Goal: Book appointment/travel/reservation

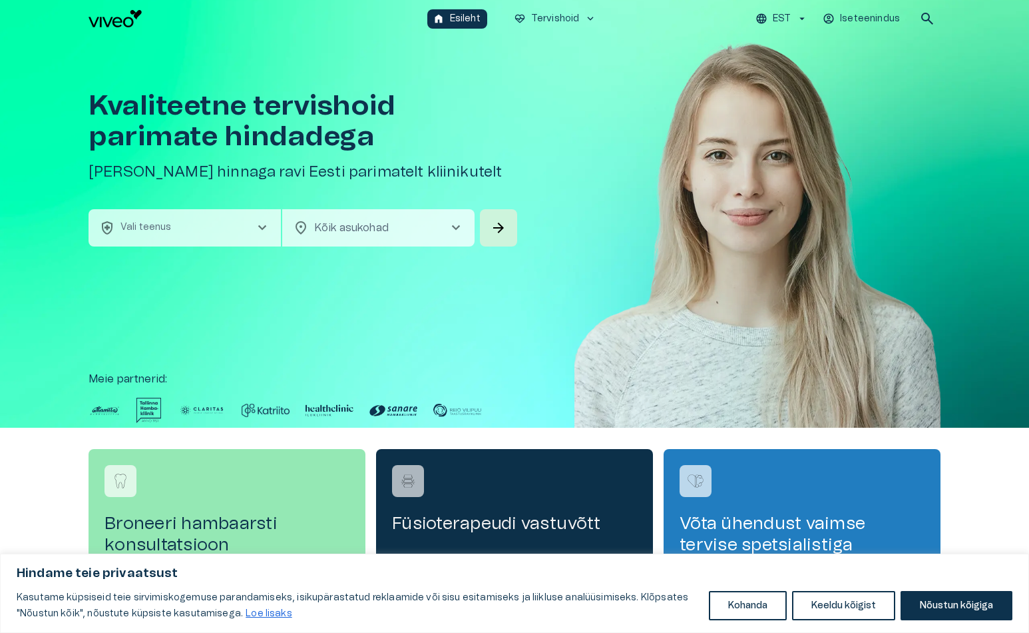
click at [467, 493] on div "Füsioterapeudi vastuvõtt" at bounding box center [514, 510] width 277 height 123
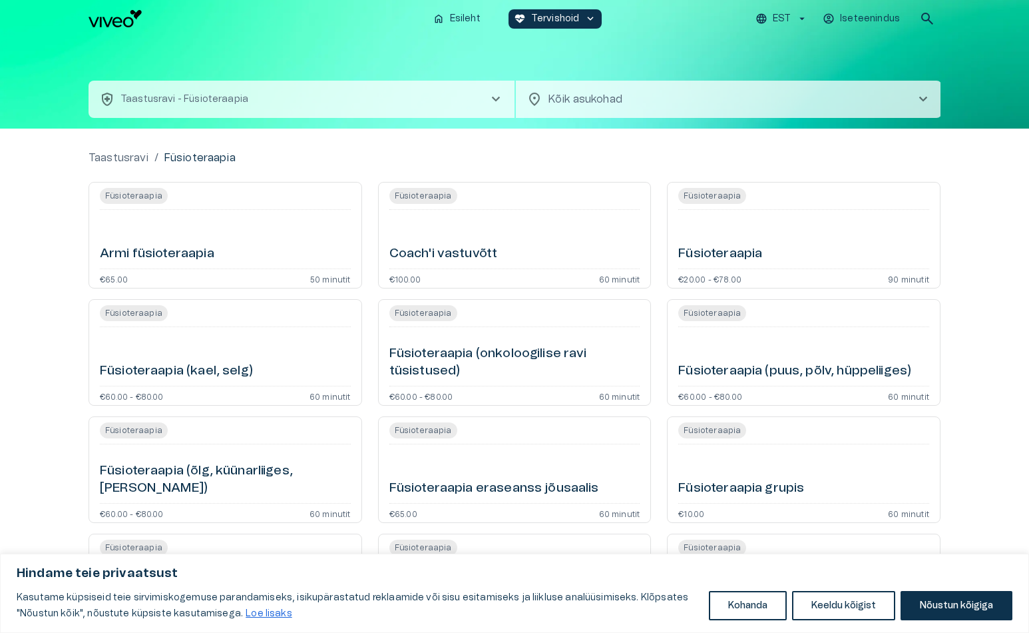
click at [457, 244] on div "Coach'i vastuvõtt" at bounding box center [515, 239] width 251 height 48
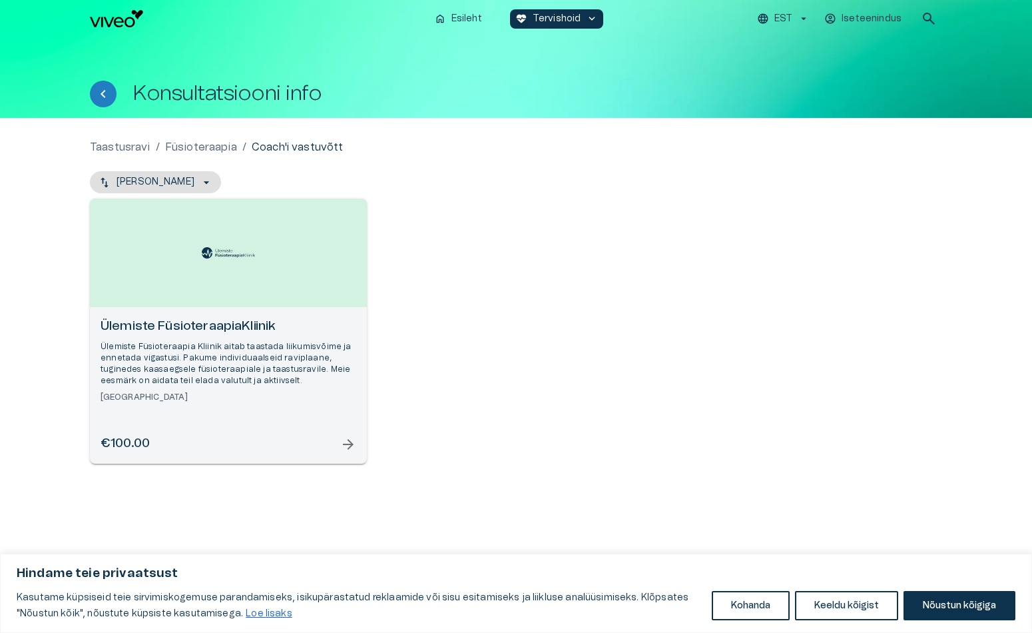
click at [277, 330] on h6 "Ülemiste FüsioteraapiaKliinik" at bounding box center [229, 327] width 256 height 18
drag, startPoint x: 439, startPoint y: 350, endPoint x: 455, endPoint y: 314, distance: 39.3
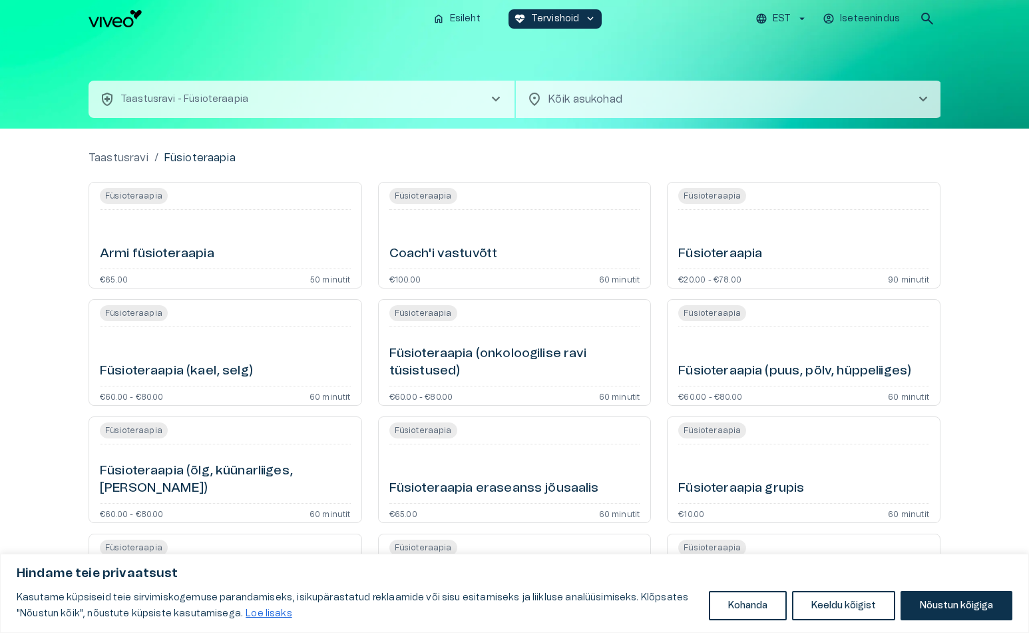
click at [801, 383] on div "Füsioteraapia Füsioteraapia (puus, põlv, hüppeliiges) €60.00 - €80.00 60 minutit" at bounding box center [804, 352] width 274 height 107
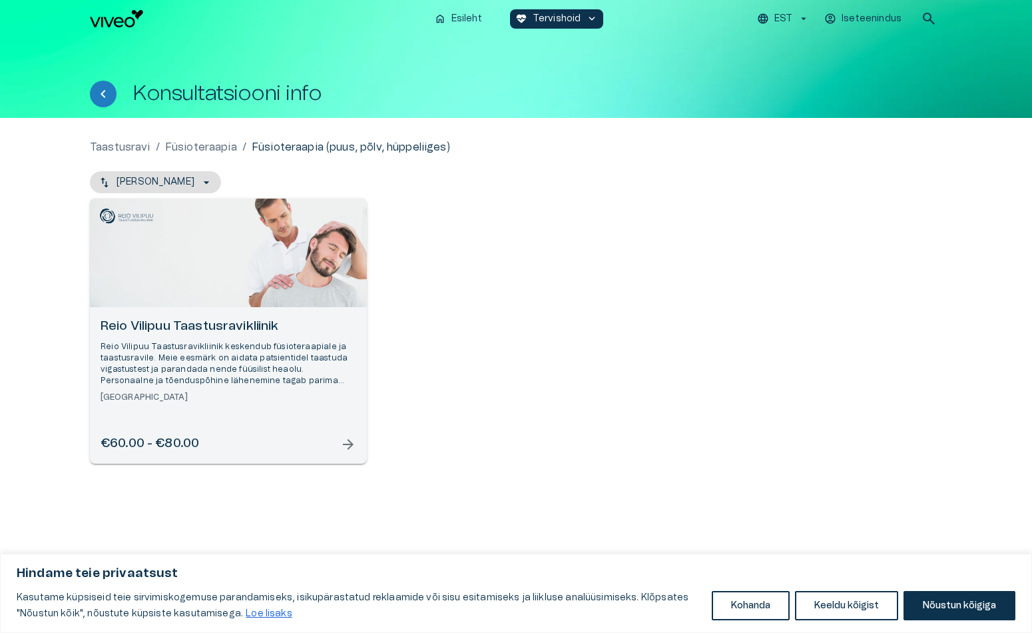
click at [335, 335] on div "Reio Vilipuu Taastusravikliinik Reio Vilipuu Taastusravikliinik keskendub füsio…" at bounding box center [229, 360] width 256 height 85
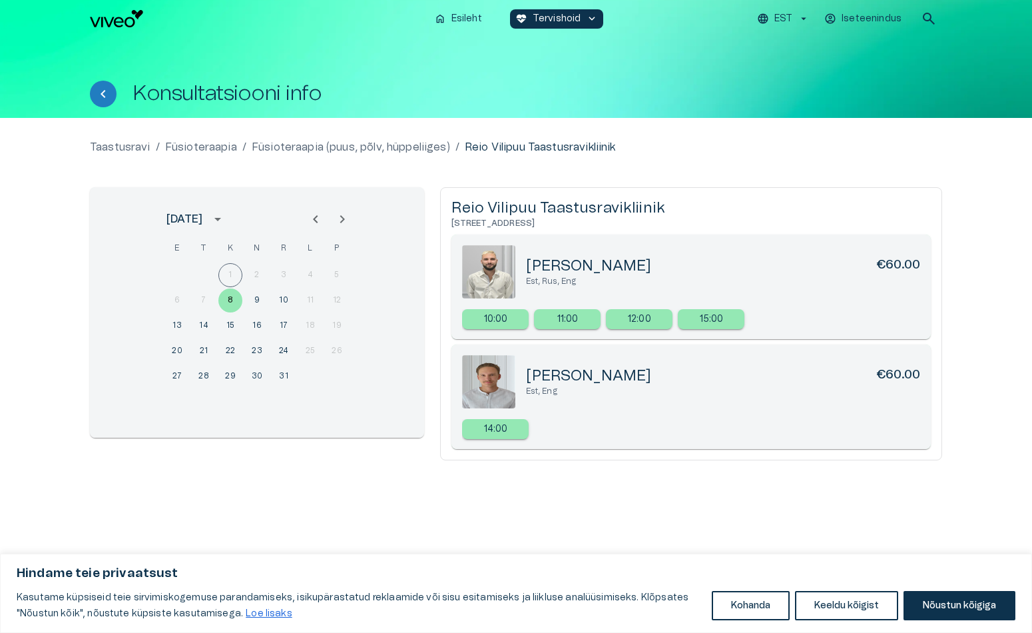
click at [543, 318] on div "11:00" at bounding box center [567, 319] width 67 height 20
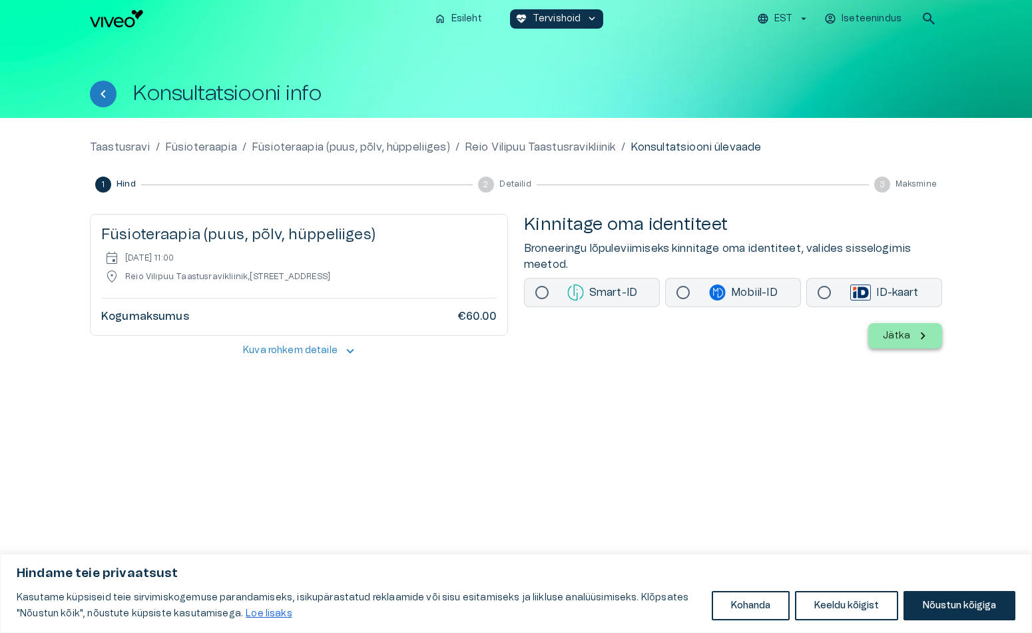
click at [636, 298] on p "Smart-ID" at bounding box center [602, 292] width 93 height 16
click at [909, 338] on p "Jätka" at bounding box center [896, 336] width 27 height 14
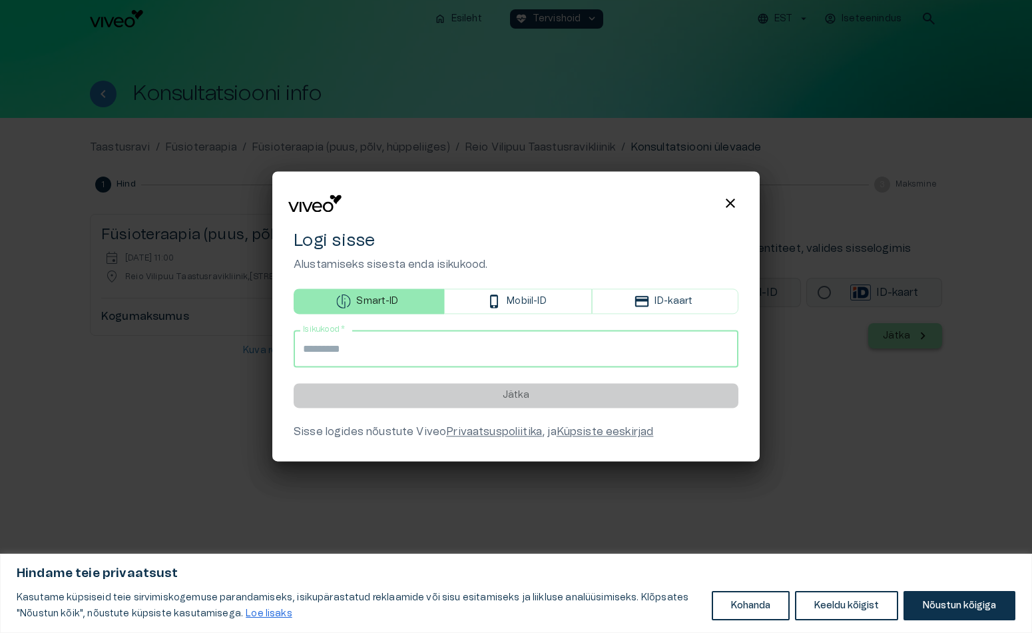
click at [457, 346] on input "Isikukood   *" at bounding box center [516, 348] width 445 height 37
type input "**********"
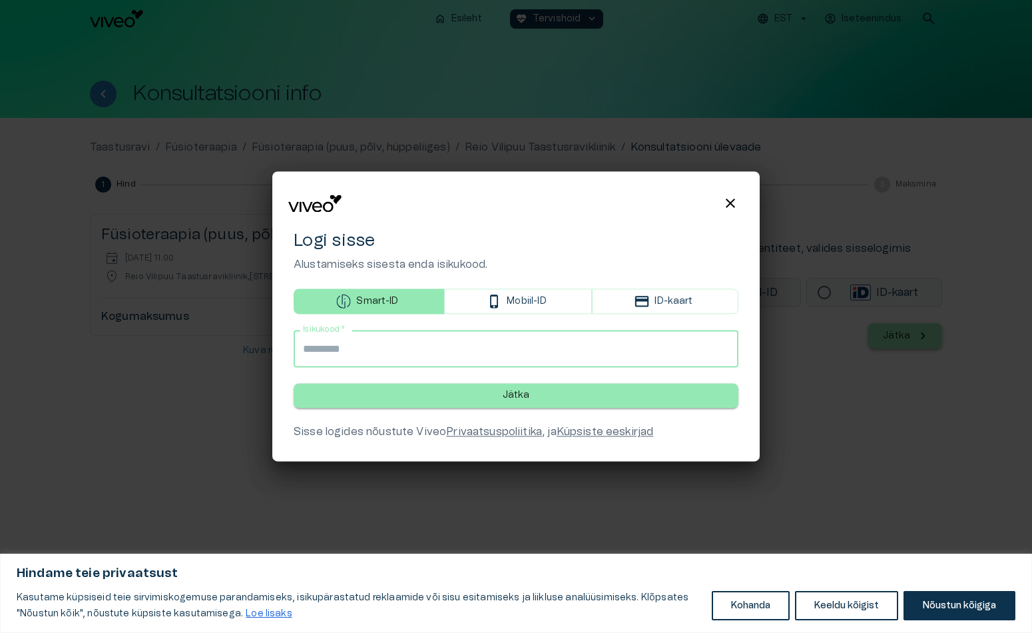
click at [469, 398] on button "Jätka" at bounding box center [516, 396] width 445 height 25
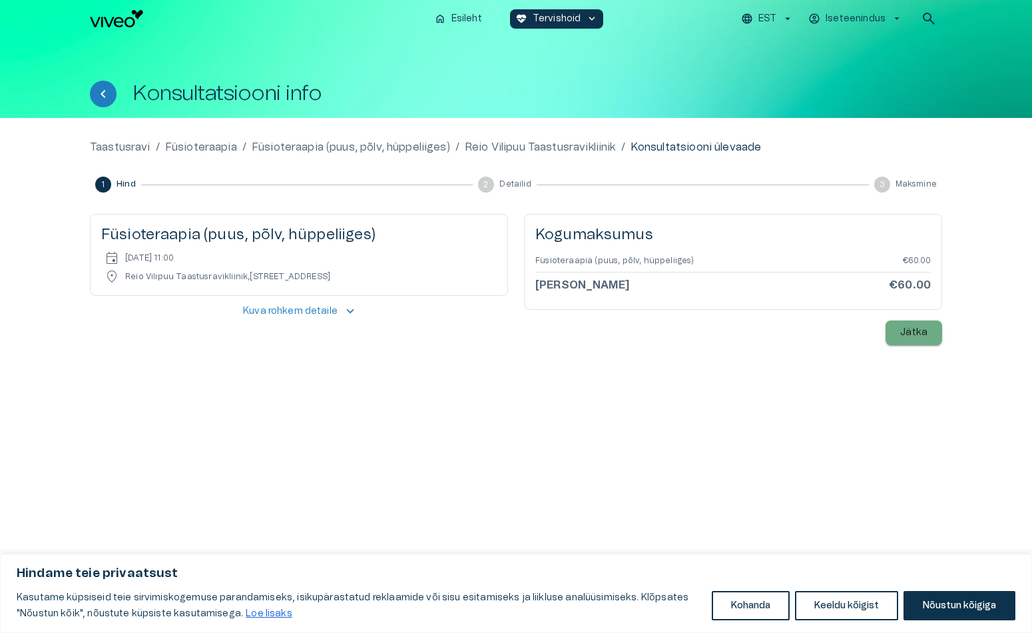
click at [922, 331] on p "Jätka" at bounding box center [913, 333] width 27 height 14
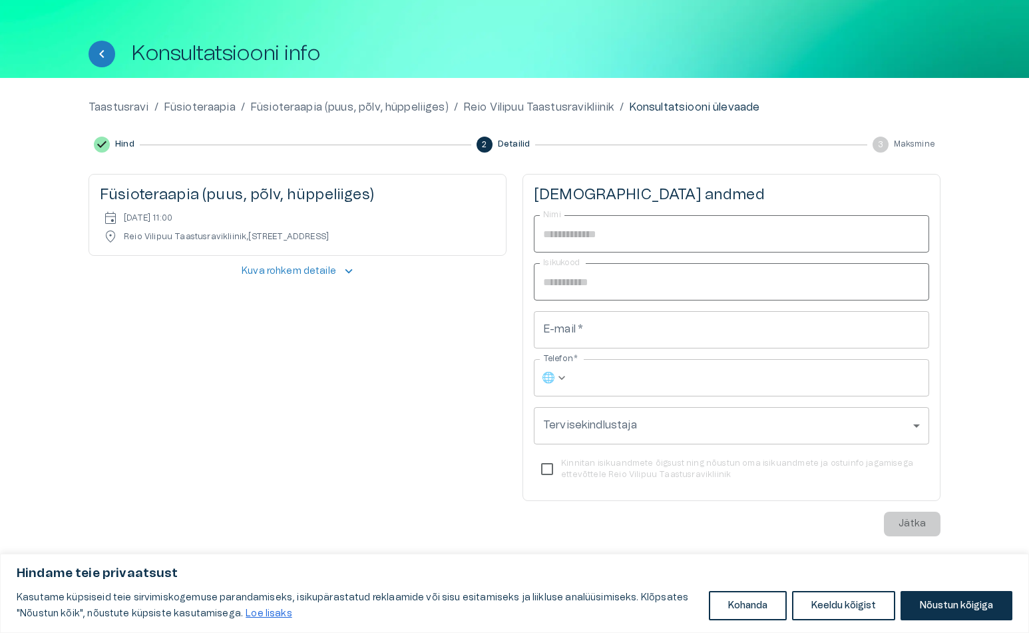
scroll to position [40, 0]
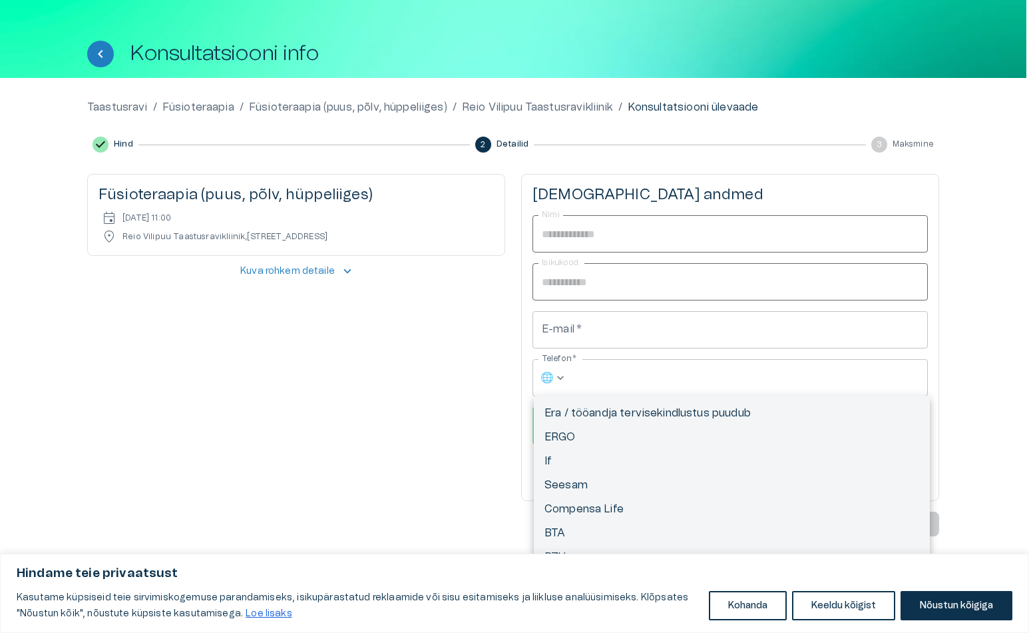
click at [790, 413] on body "Hindame teie privaatsust Kasutame küpsiseid teie sirvimiskogemuse parandamiseks…" at bounding box center [514, 276] width 1029 height 633
click at [424, 426] on div at bounding box center [516, 316] width 1032 height 633
click at [580, 419] on body "Hindame teie privaatsust Kasutame küpsiseid teie sirvimiskogemuse parandamiseks…" at bounding box center [516, 276] width 1032 height 633
click at [940, 621] on div "Hindame teie privaatsust Kasutame küpsiseid teie sirvimiskogemuse parandamiseks…" at bounding box center [516, 592] width 1032 height 79
click at [838, 602] on button "Keeldu kõigist" at bounding box center [846, 605] width 103 height 29
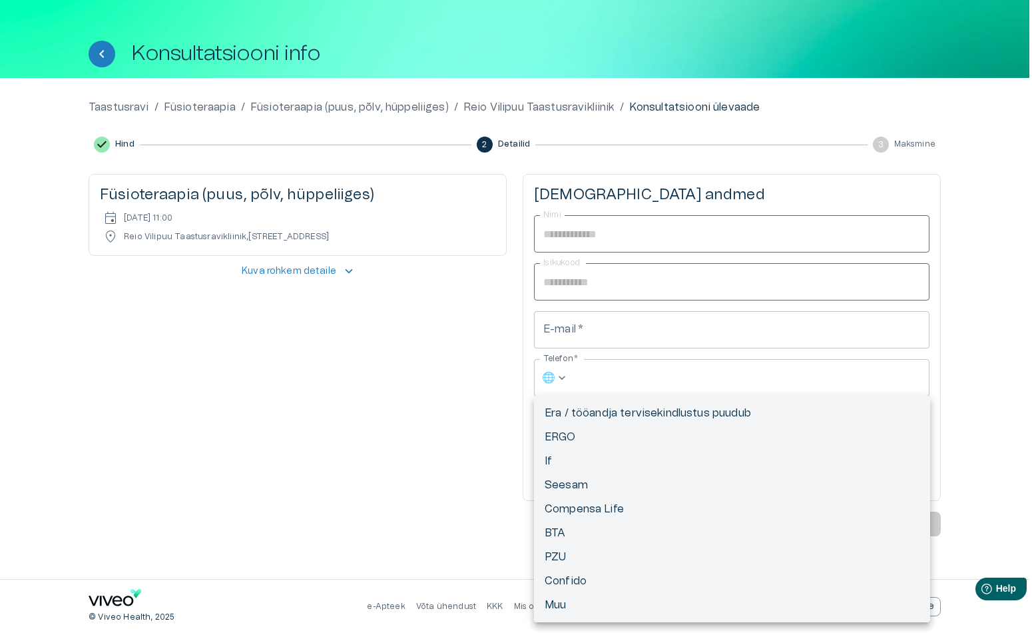
click at [458, 365] on div at bounding box center [516, 316] width 1032 height 633
